Goal: Information Seeking & Learning: Learn about a topic

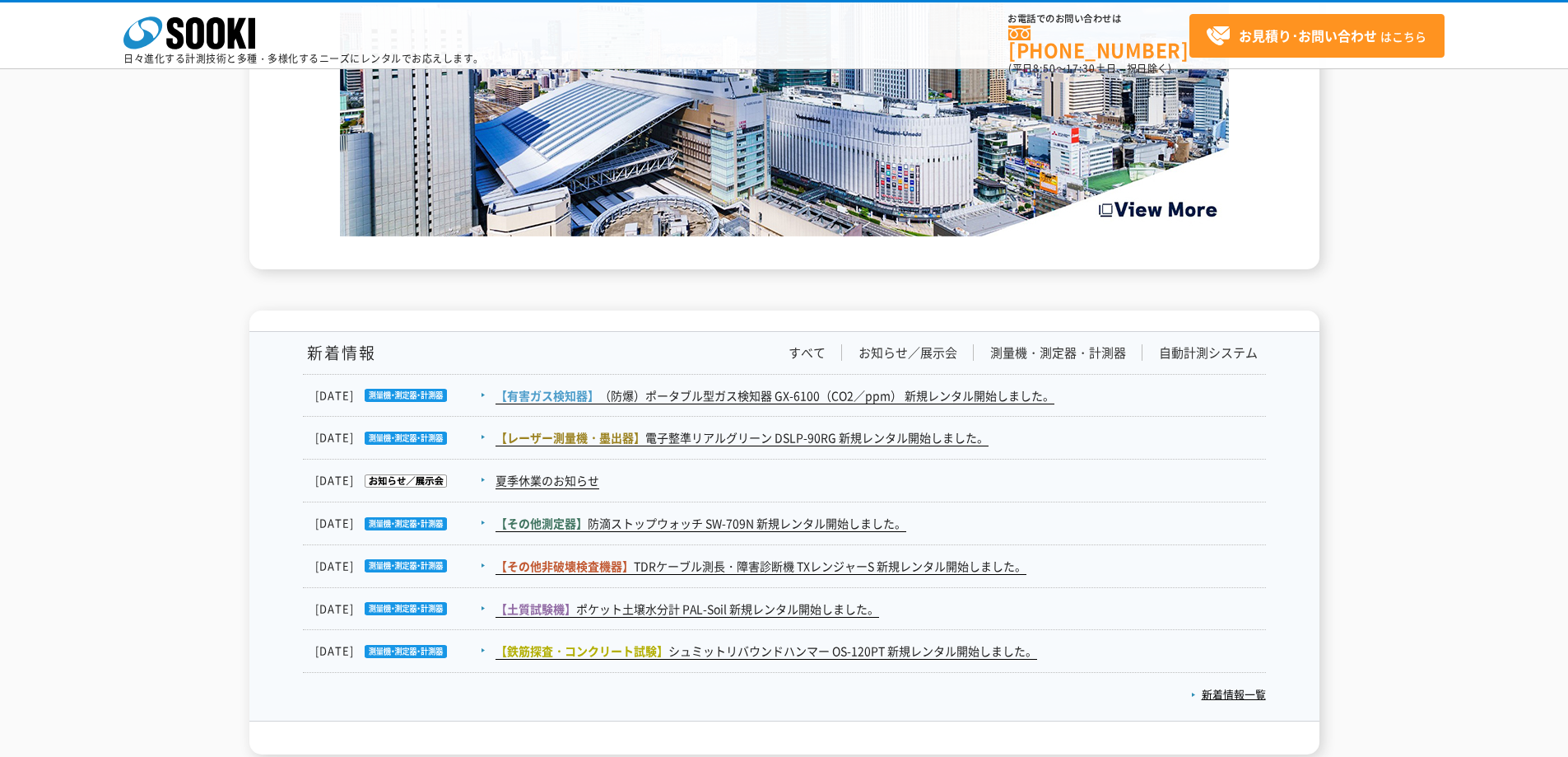
scroll to position [2696, 0]
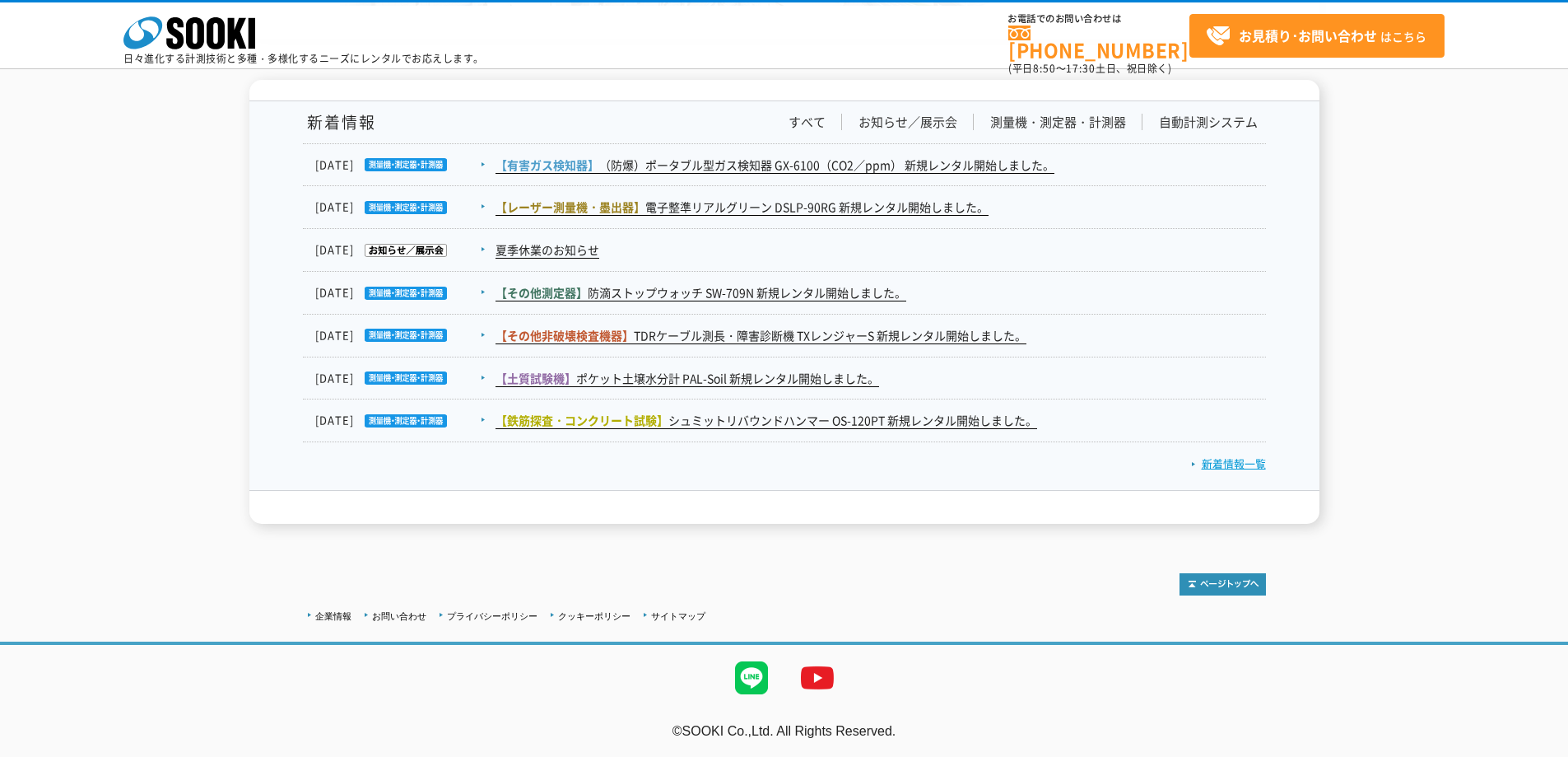
click at [1212, 461] on link "新着情報一覧" at bounding box center [1228, 463] width 75 height 15
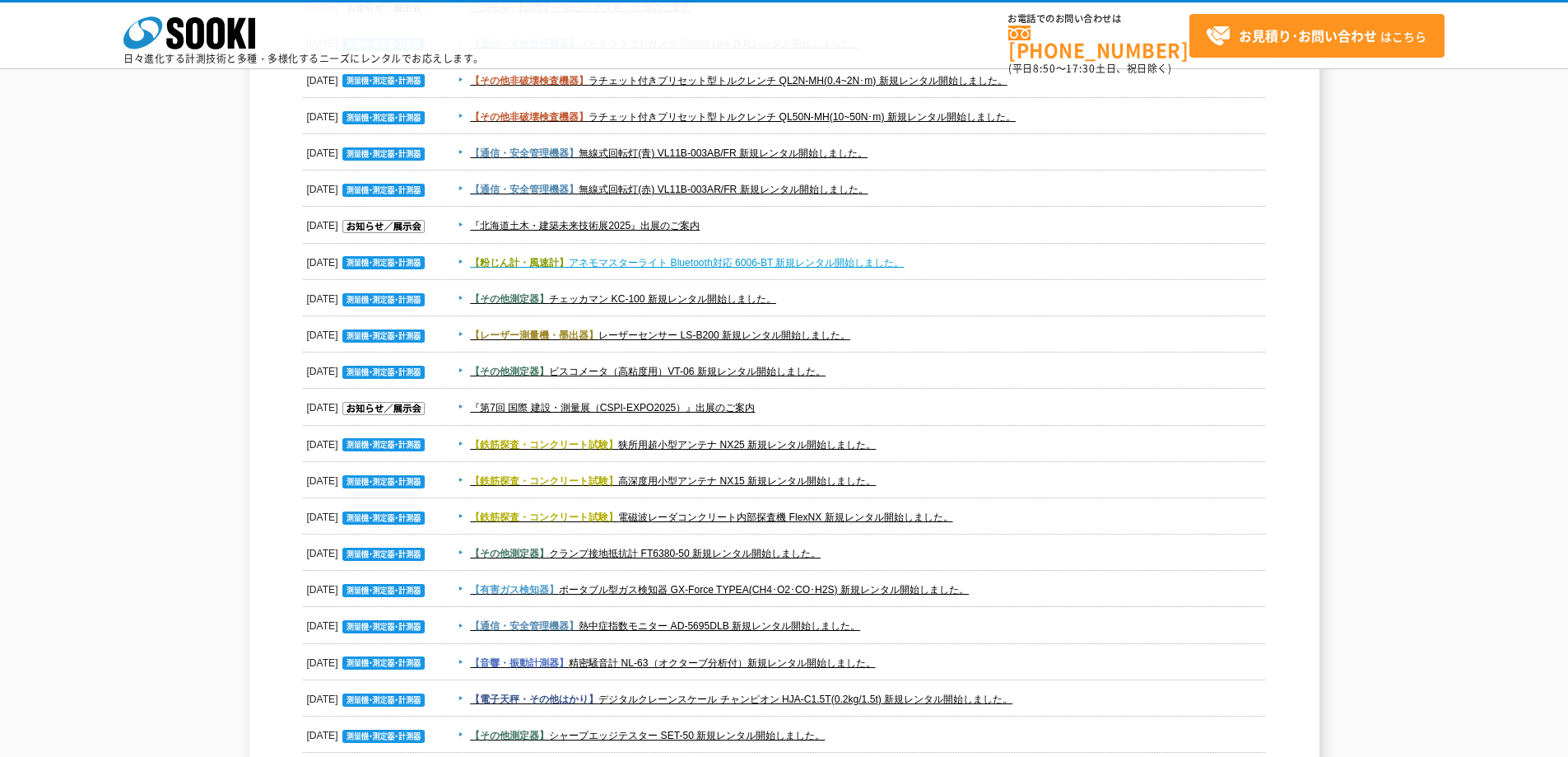
scroll to position [576, 0]
click at [651, 297] on link "【その他測定器】 チェッカマン KC-100 新規レンタル開始しました。" at bounding box center [622, 298] width 306 height 12
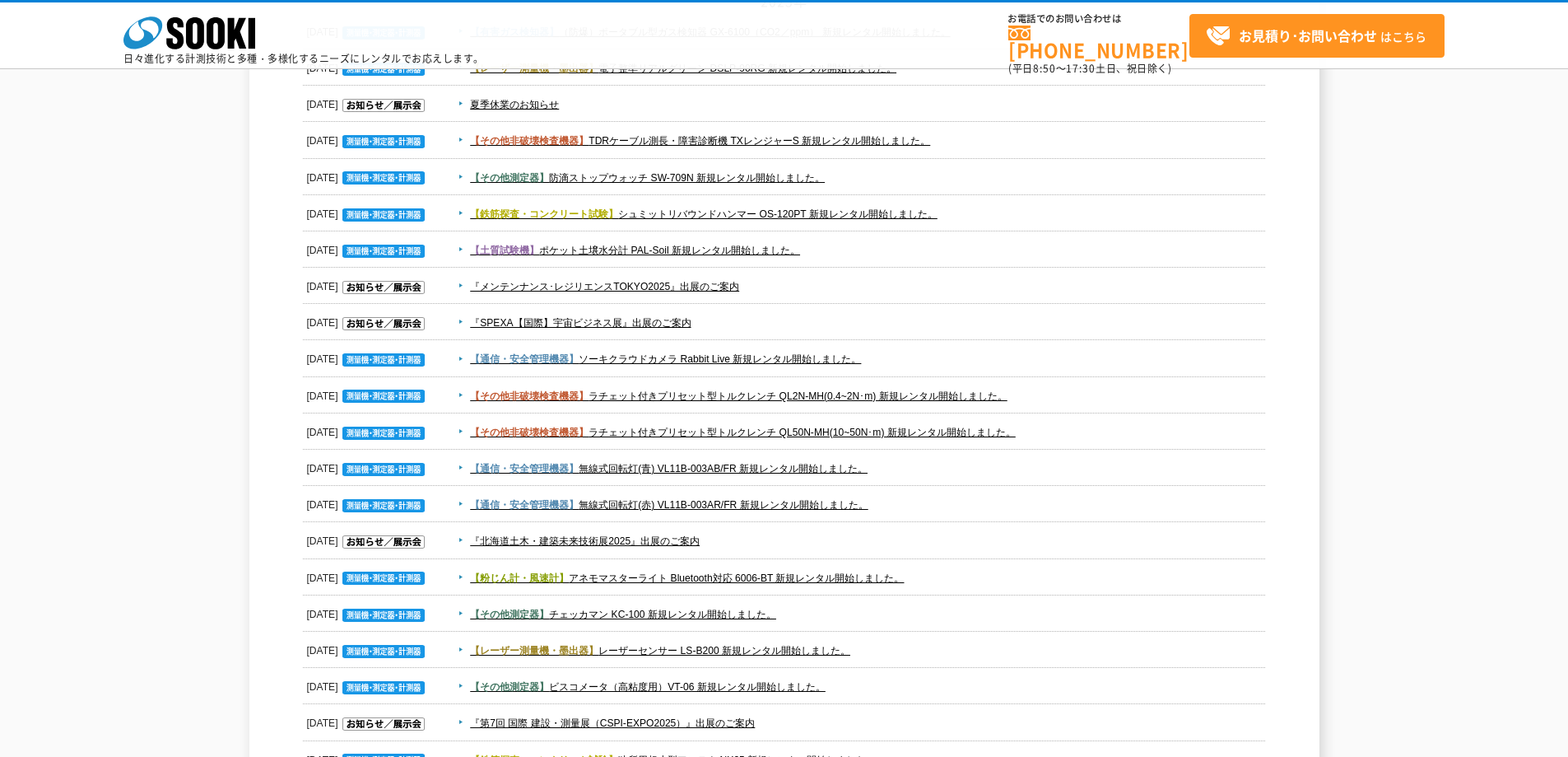
scroll to position [0, 0]
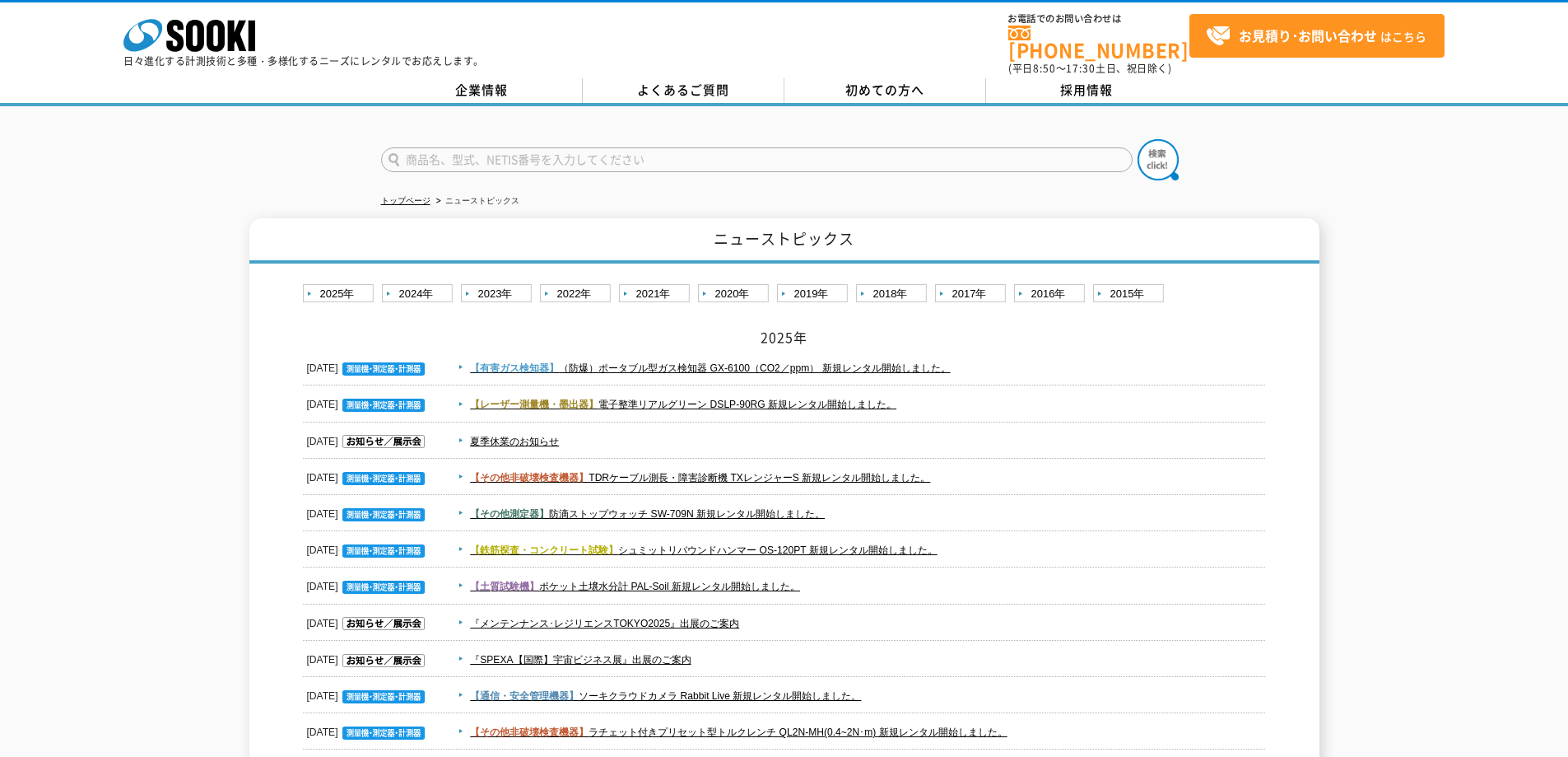
click at [478, 154] on input "text" at bounding box center [757, 159] width 751 height 24
type input "切削機"
click at [1155, 151] on img at bounding box center [1159, 160] width 42 height 42
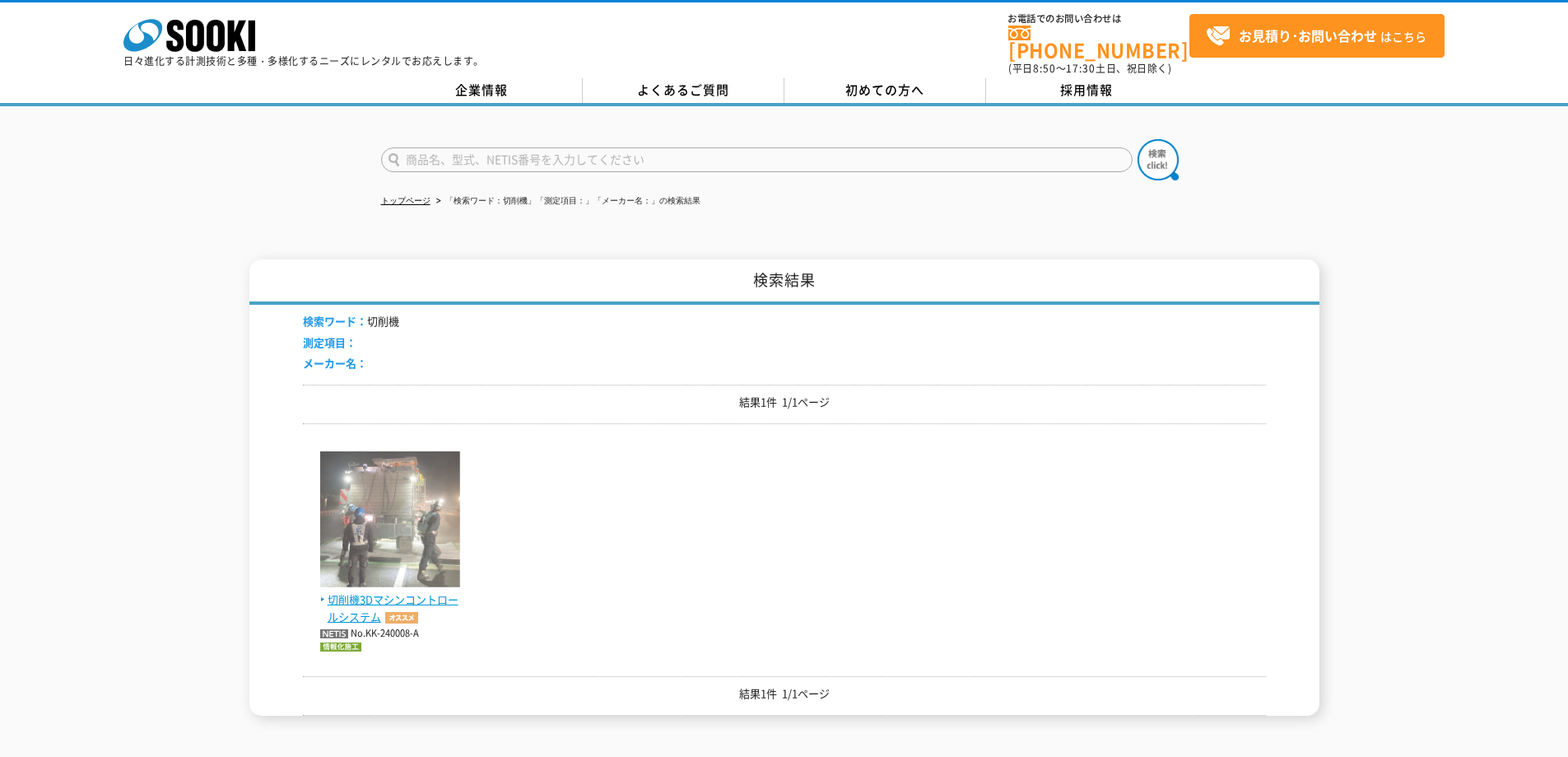
click at [358, 591] on span "切削機3Dマシンコントロールシステム" at bounding box center [390, 608] width 140 height 34
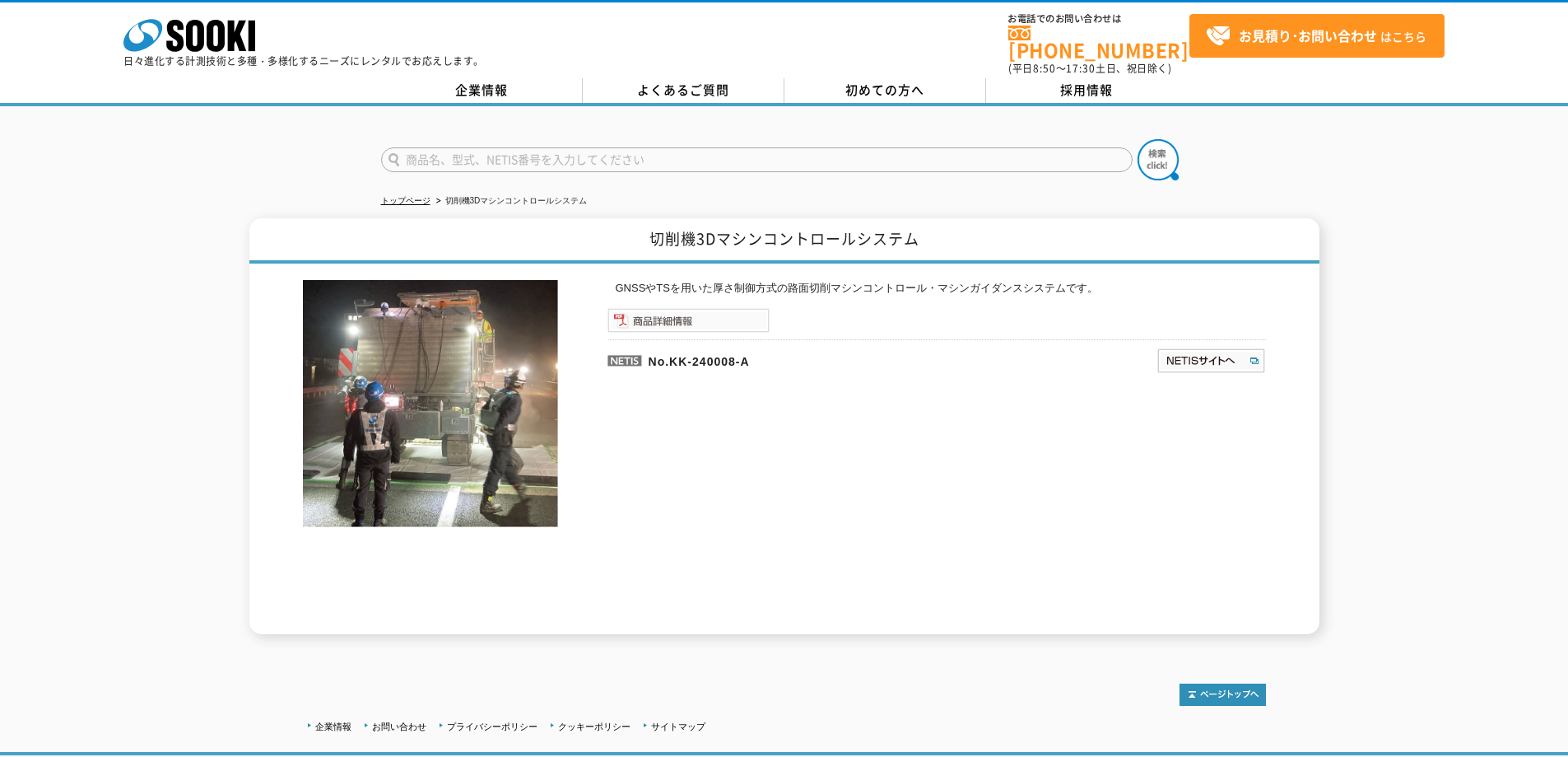
click at [658, 311] on img at bounding box center [689, 320] width 163 height 24
drag, startPoint x: 649, startPoint y: 228, endPoint x: 970, endPoint y: 224, distance: 321.0
click at [976, 223] on h1 "切削機3Dマシンコントロールシステム" at bounding box center [784, 241] width 1070 height 45
copy h1 "切削機3Dマシンコントロールシステム"
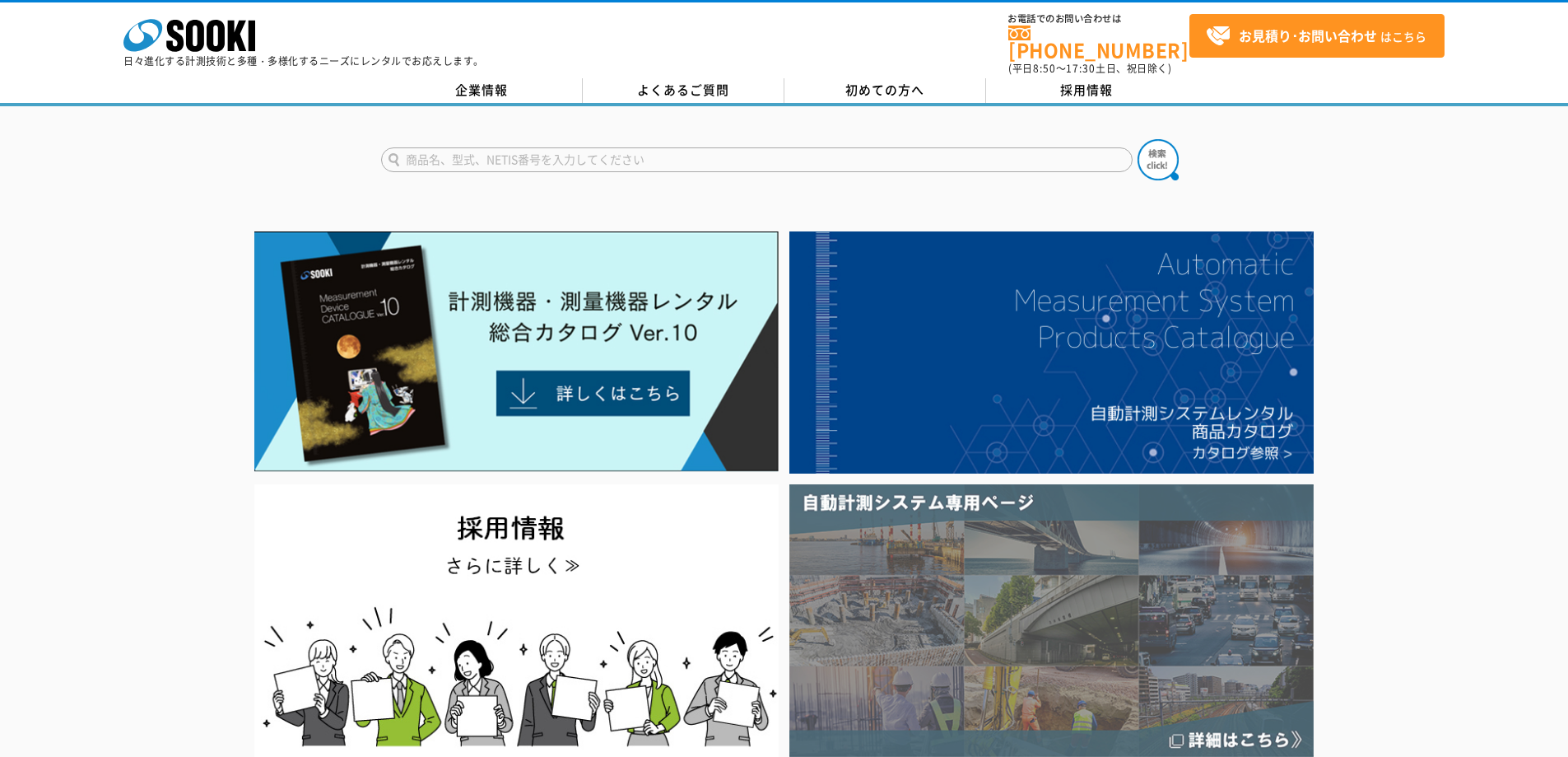
click at [1127, 599] on img at bounding box center [1051, 621] width 525 height 273
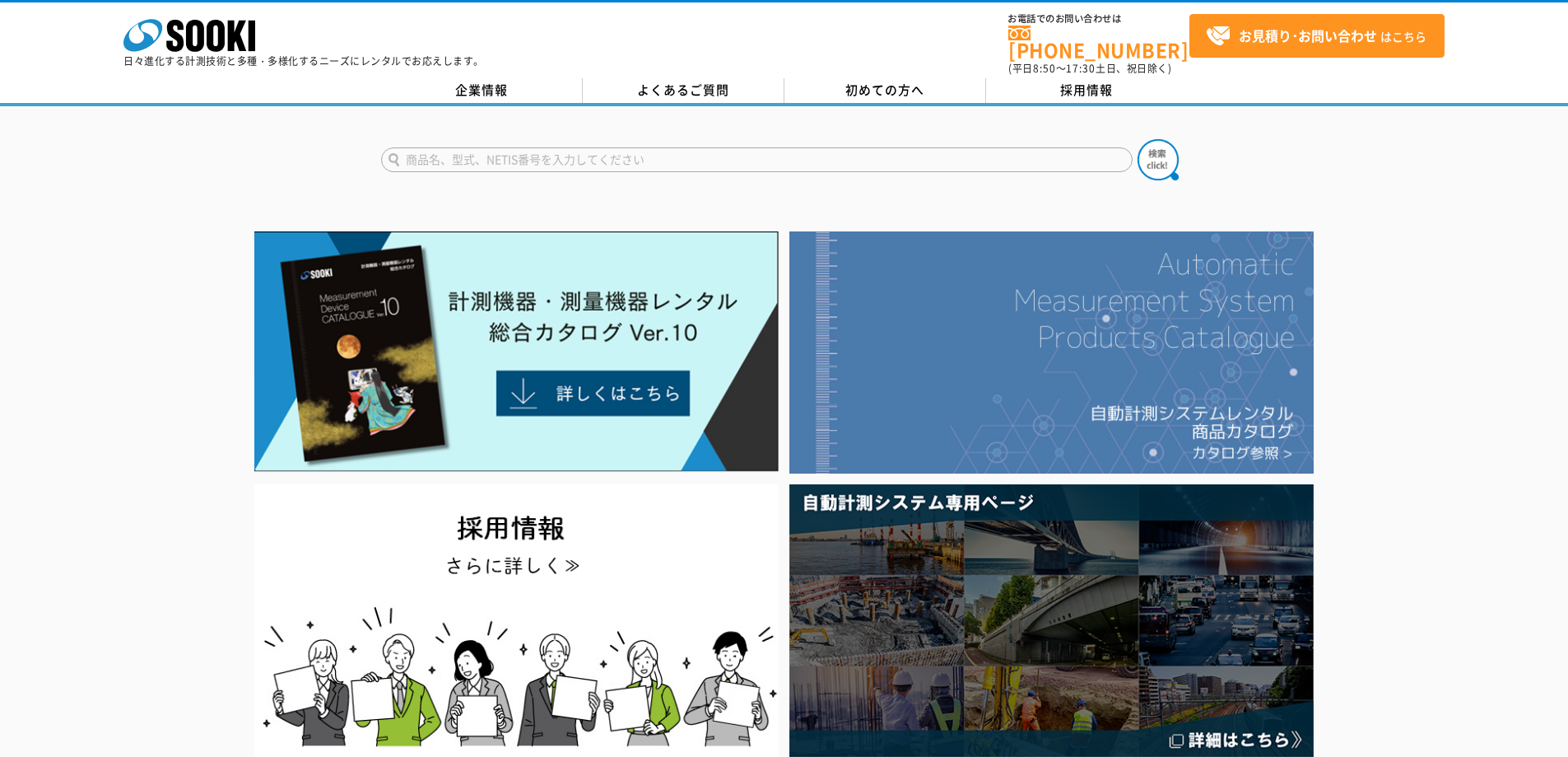
click at [1166, 378] on img at bounding box center [1051, 352] width 525 height 242
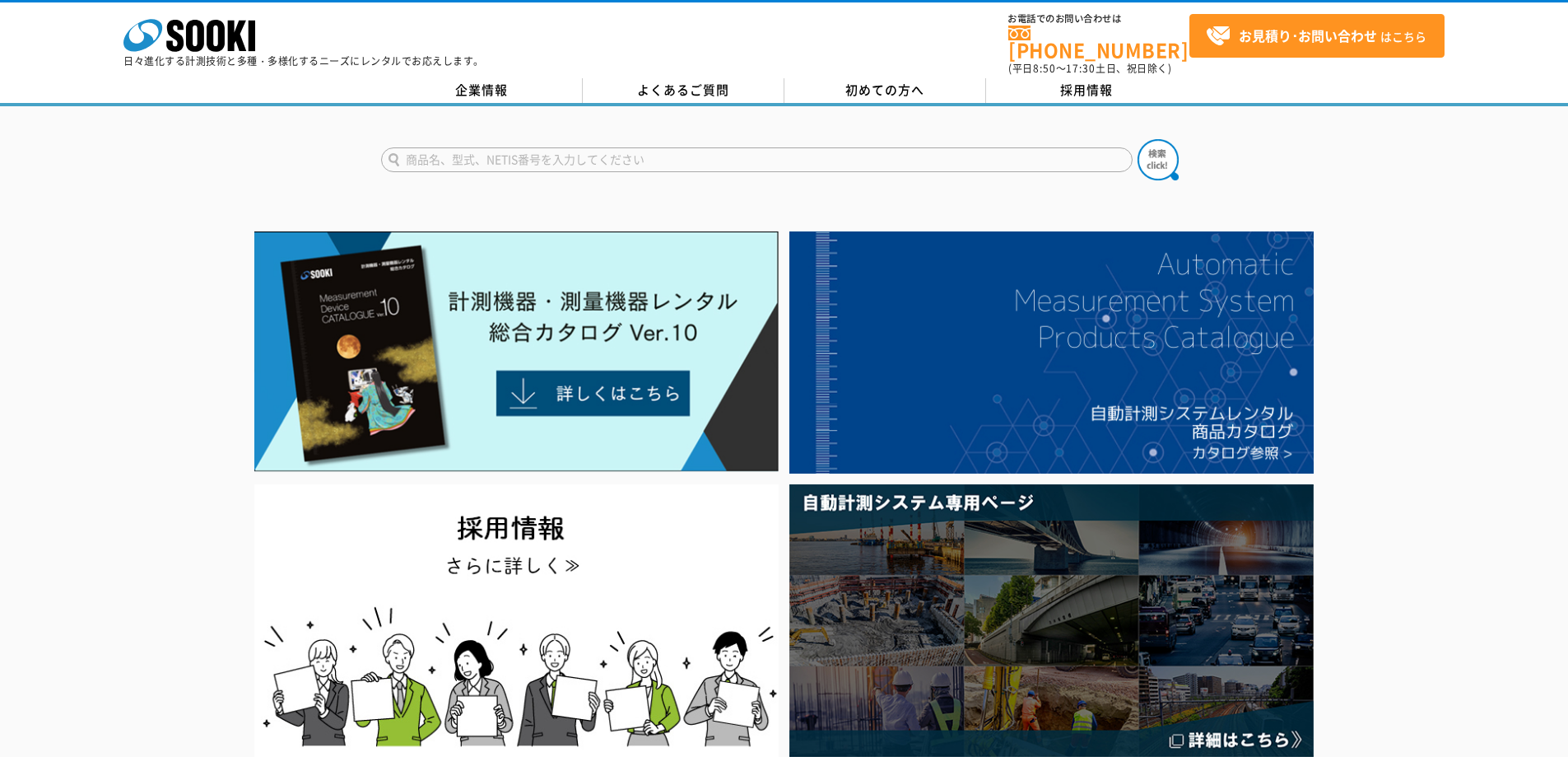
click at [195, 312] on div at bounding box center [784, 493] width 1568 height 536
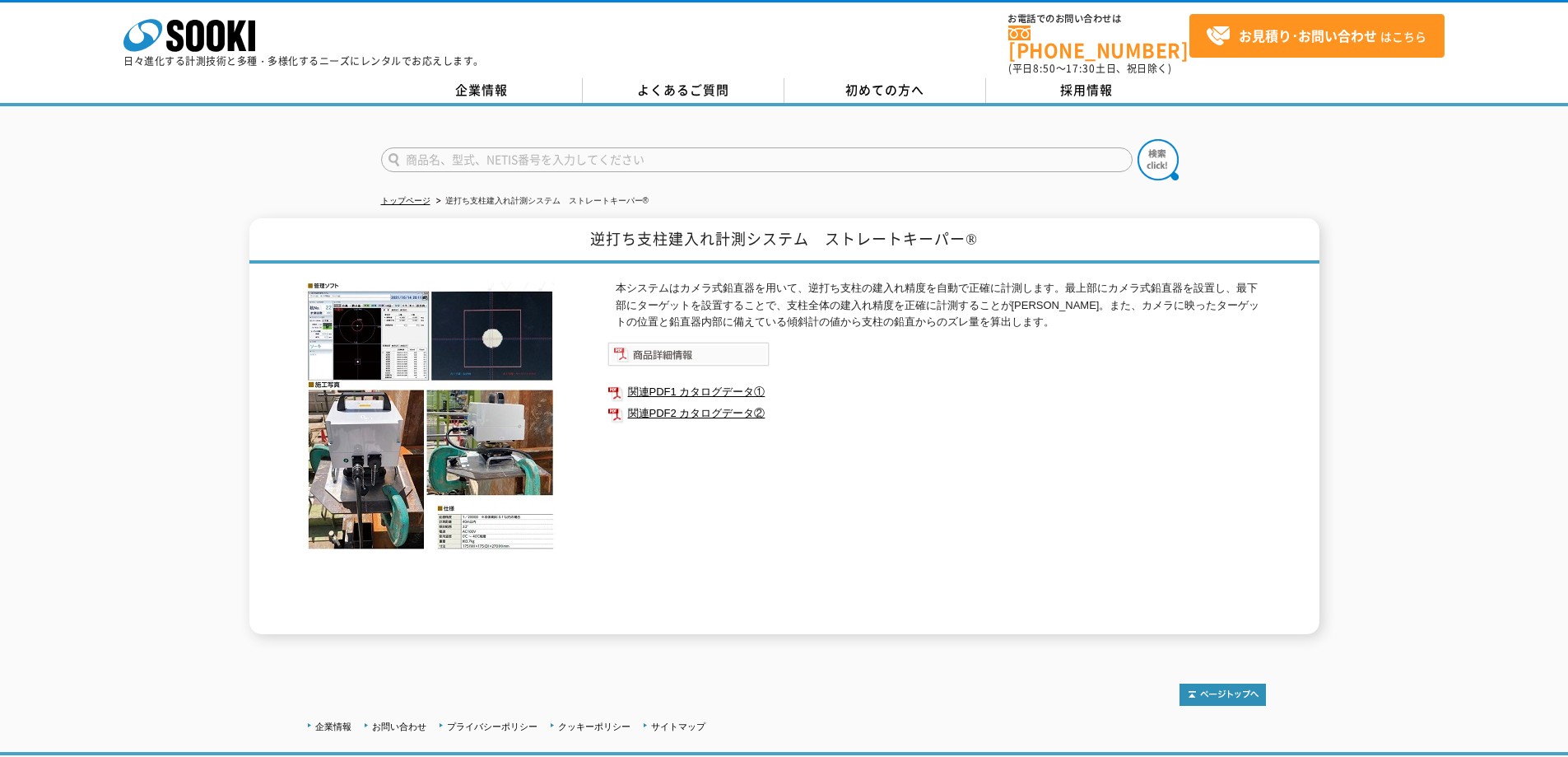
click at [654, 345] on img at bounding box center [689, 353] width 163 height 24
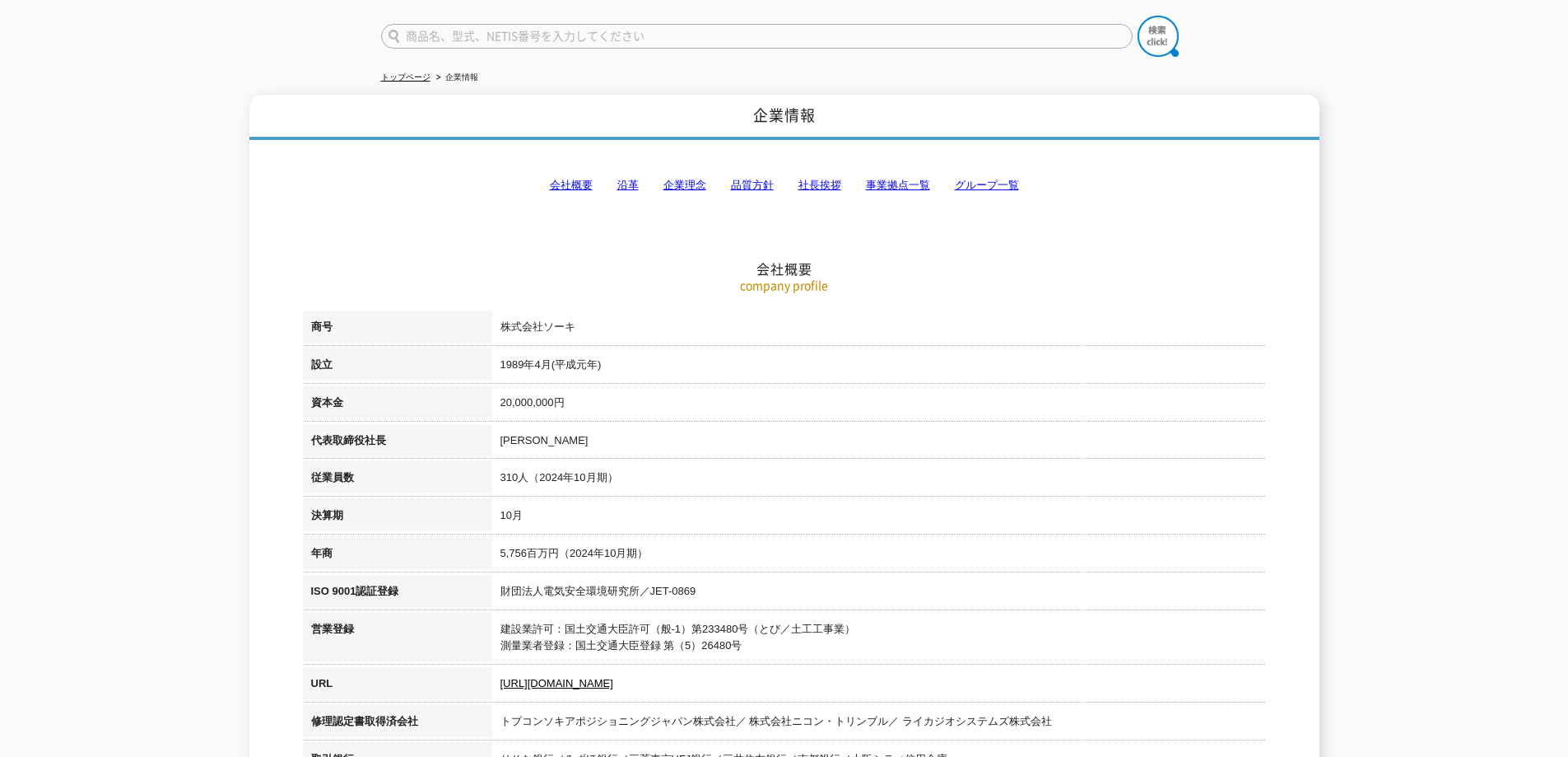
scroll to position [82, 0]
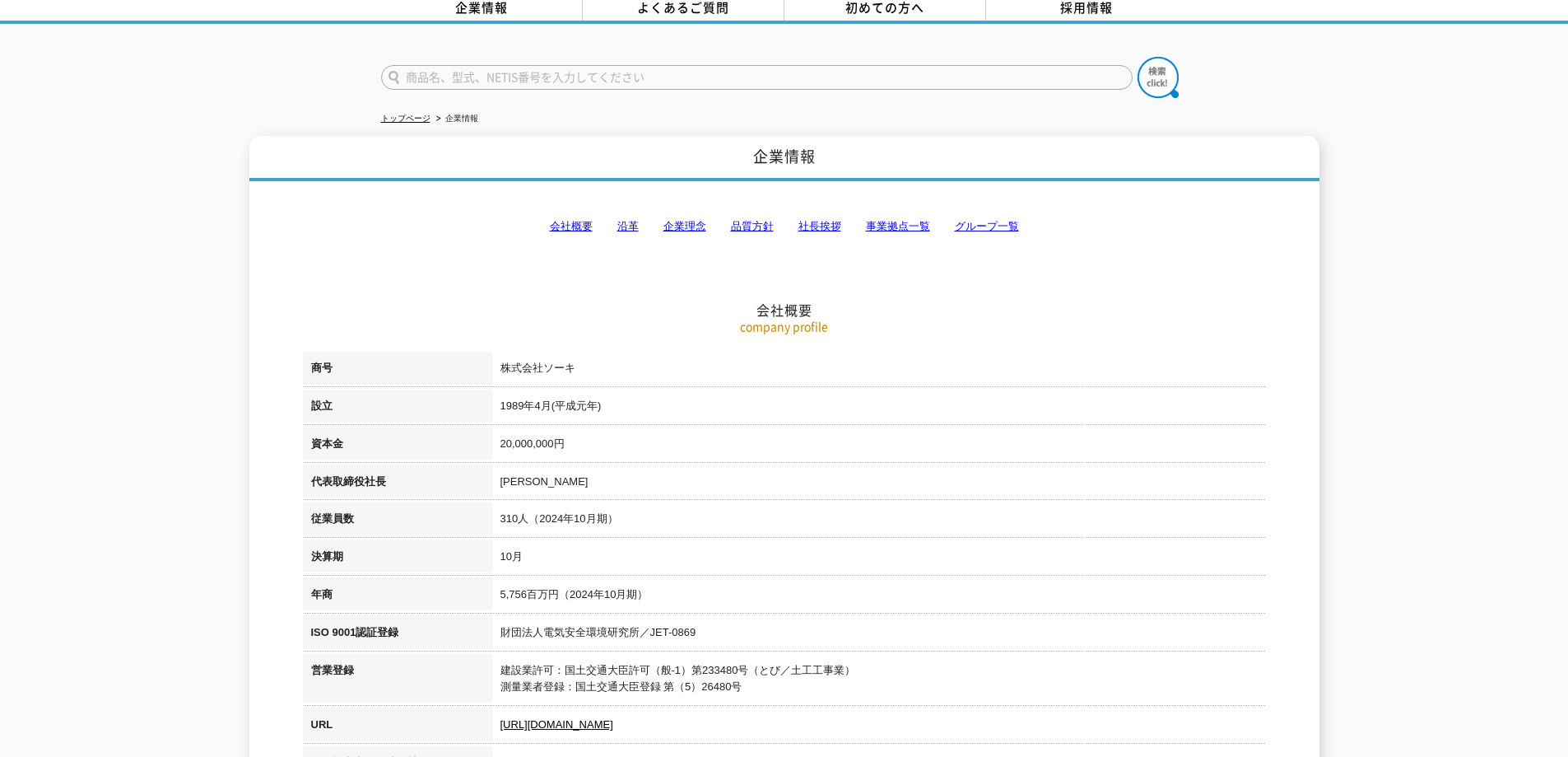
click at [694, 220] on link "企業理念" at bounding box center [685, 226] width 42 height 13
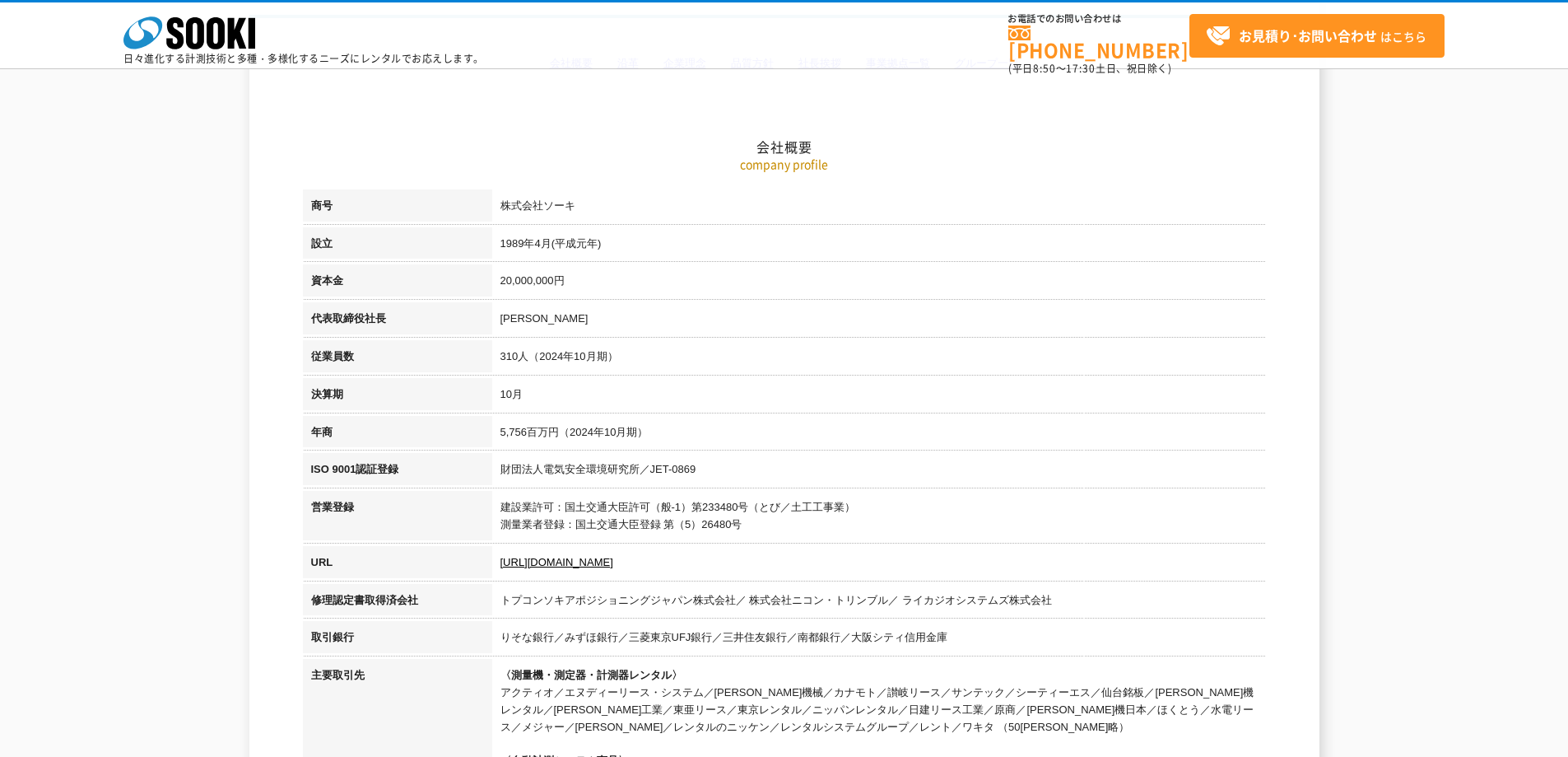
scroll to position [0, 0]
